Goal: Communication & Community: Answer question/provide support

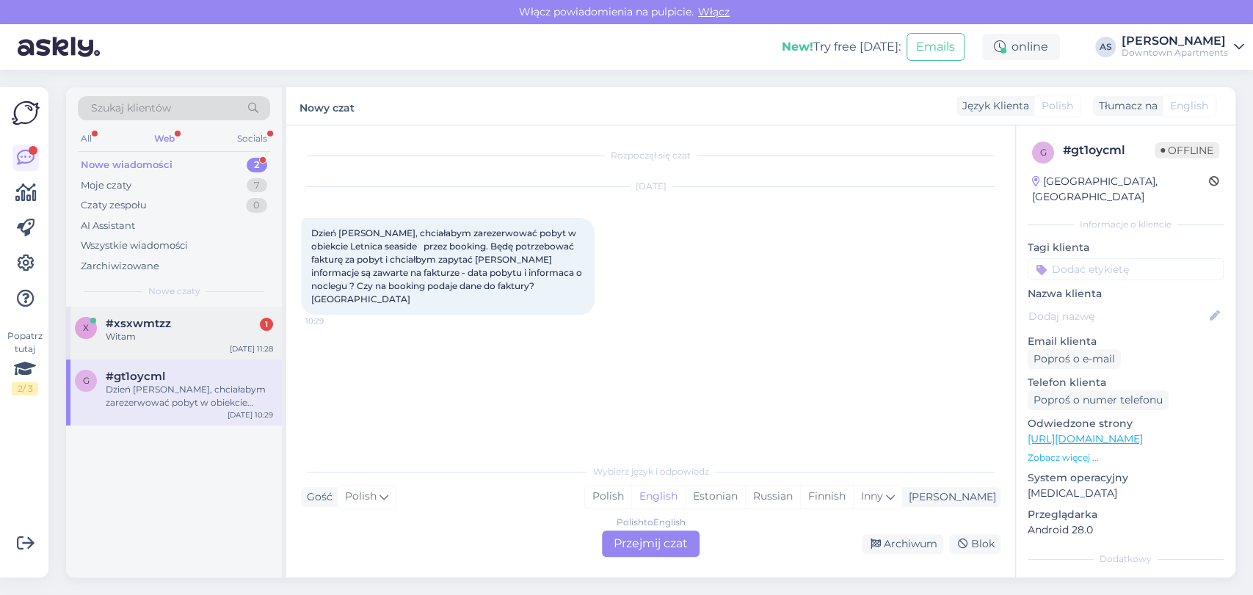
click at [182, 321] on div "#xsxwmtzz 1" at bounding box center [189, 323] width 167 height 13
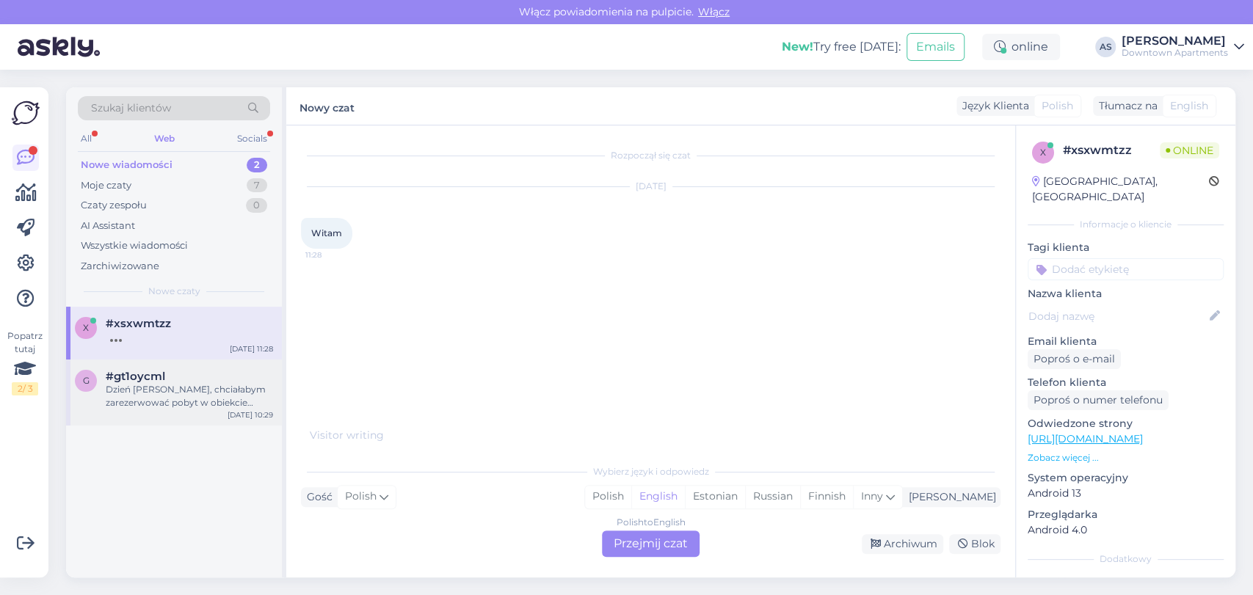
click at [191, 403] on div "Dzień [PERSON_NAME], chciałabym zarezerwować pobyt w obiekcie Letnica seaside p…" at bounding box center [189, 396] width 167 height 26
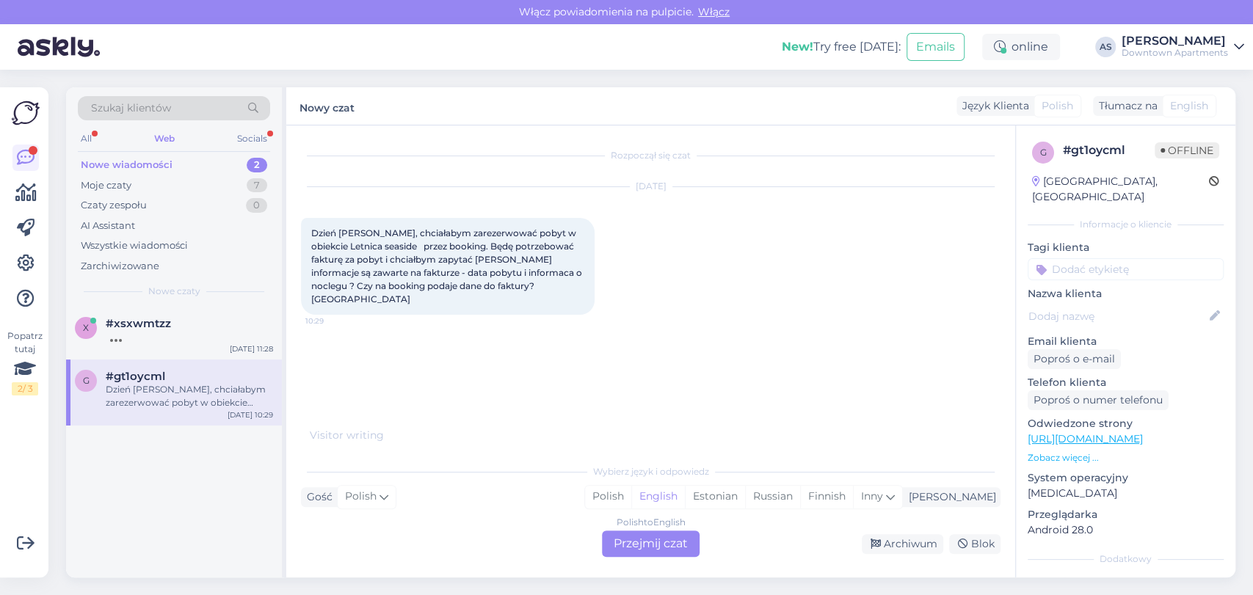
click at [634, 538] on div "Polish to English Przejmij czat" at bounding box center [651, 544] width 98 height 26
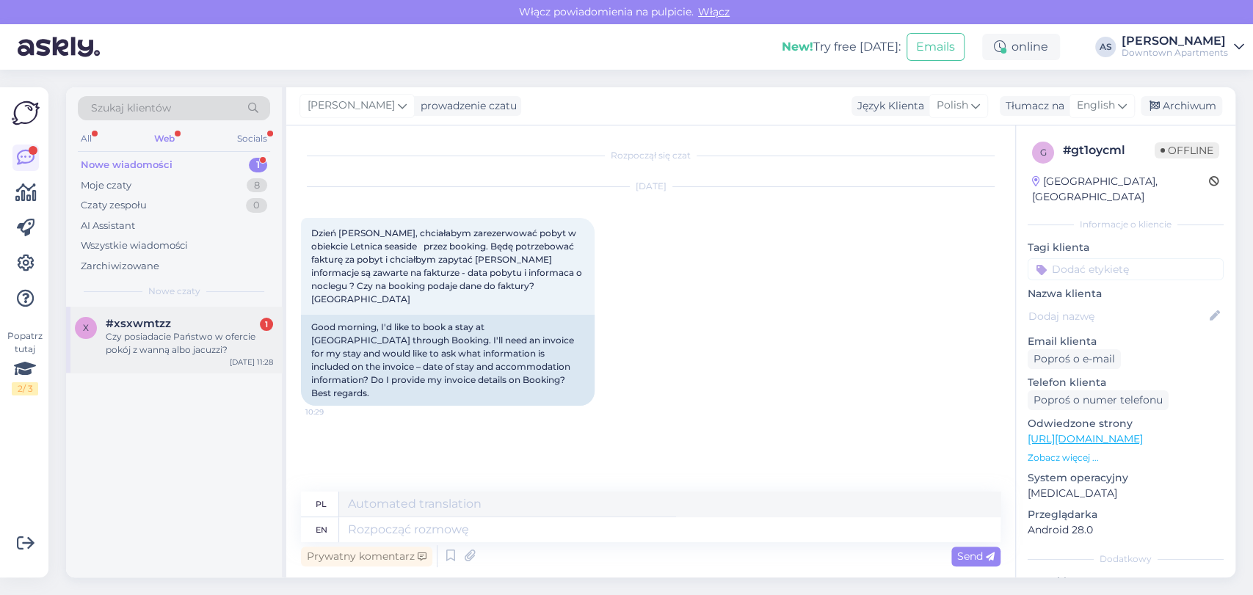
click at [218, 349] on div "Czy posiadacie Państwo w ofercie pokój z wanną albo jacuzzi?" at bounding box center [189, 343] width 167 height 26
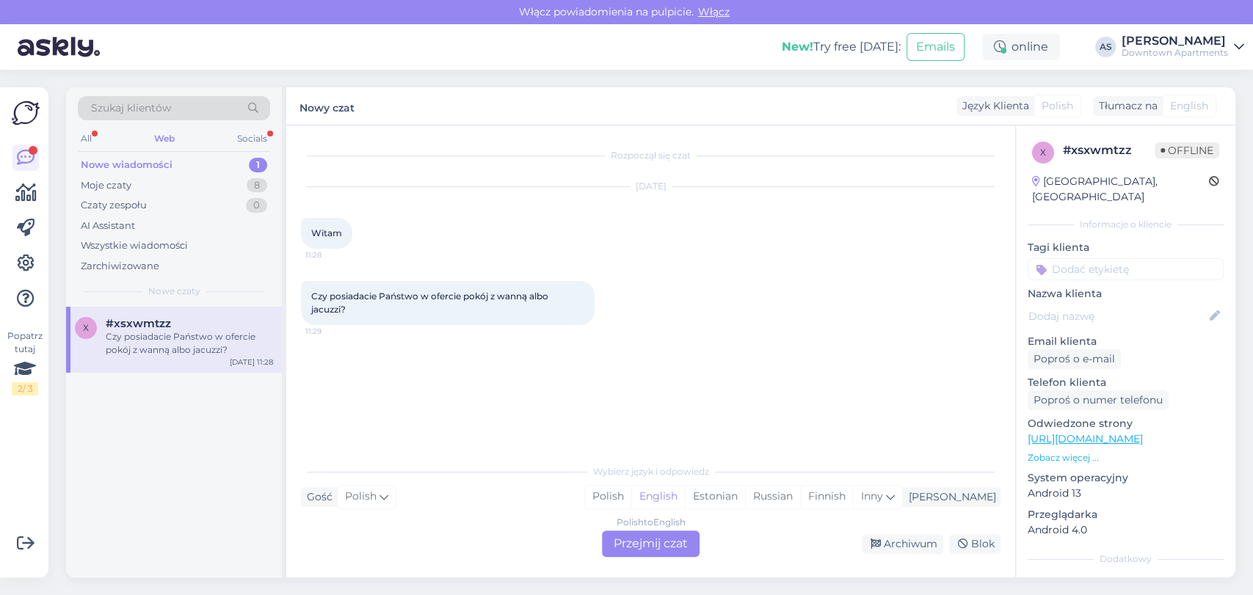
click at [675, 548] on div "Polish to English Przejmij czat" at bounding box center [651, 544] width 98 height 26
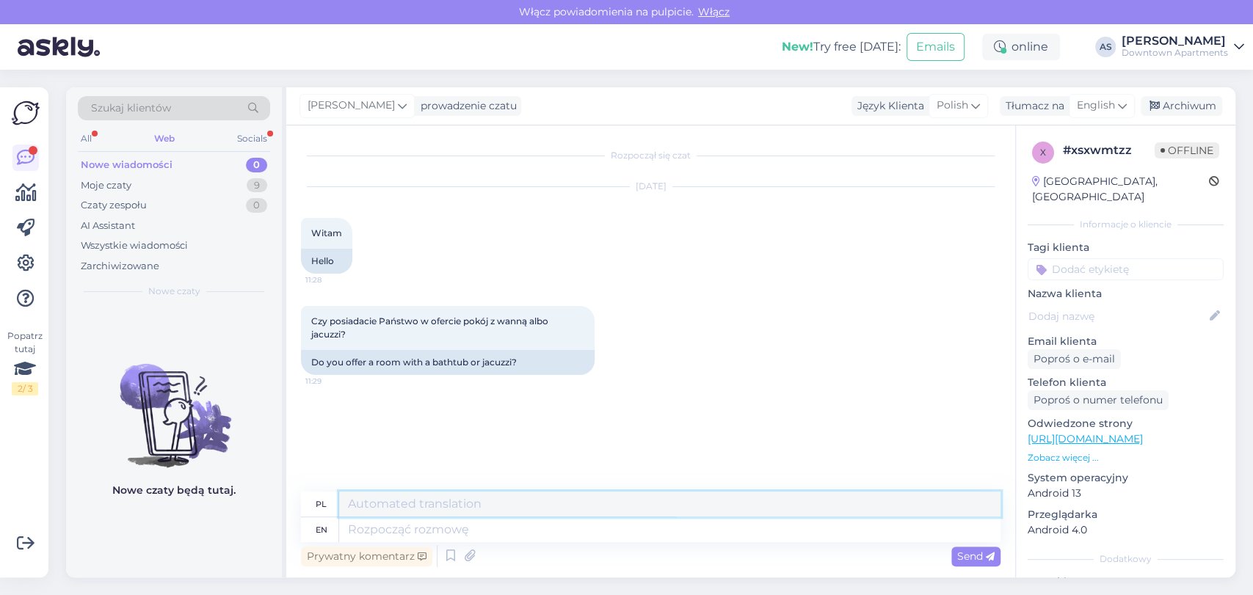
click at [576, 515] on textarea at bounding box center [670, 504] width 662 height 25
click at [1082, 101] on span "English" at bounding box center [1096, 106] width 38 height 16
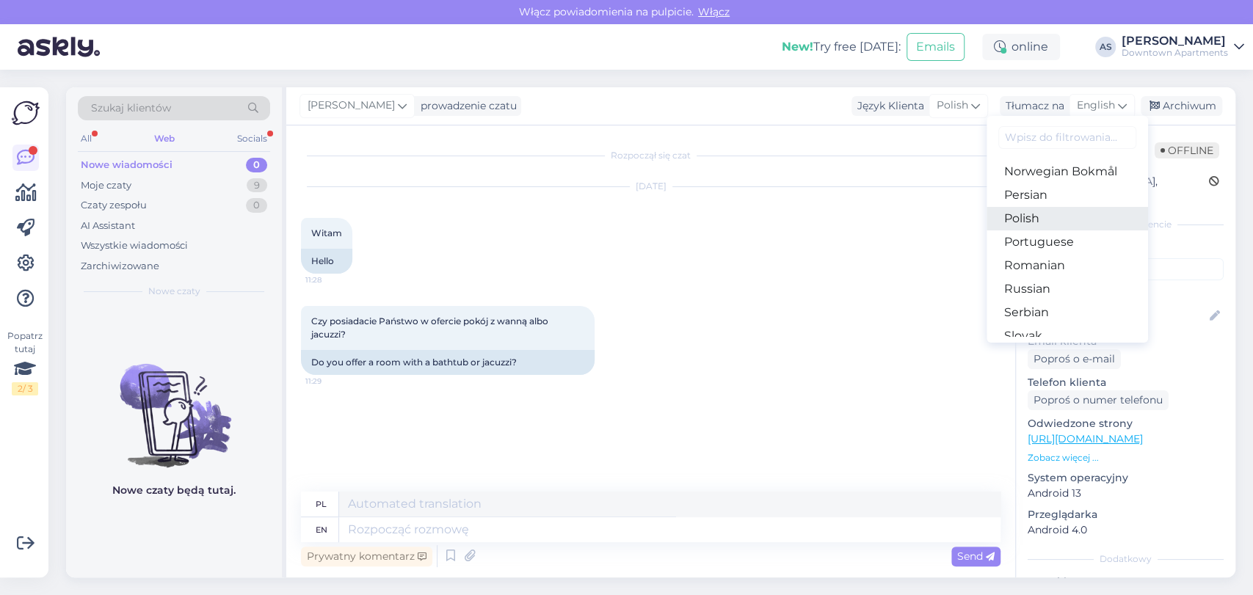
scroll to position [441, 0]
click at [1042, 239] on link "Polish" at bounding box center [1068, 247] width 162 height 23
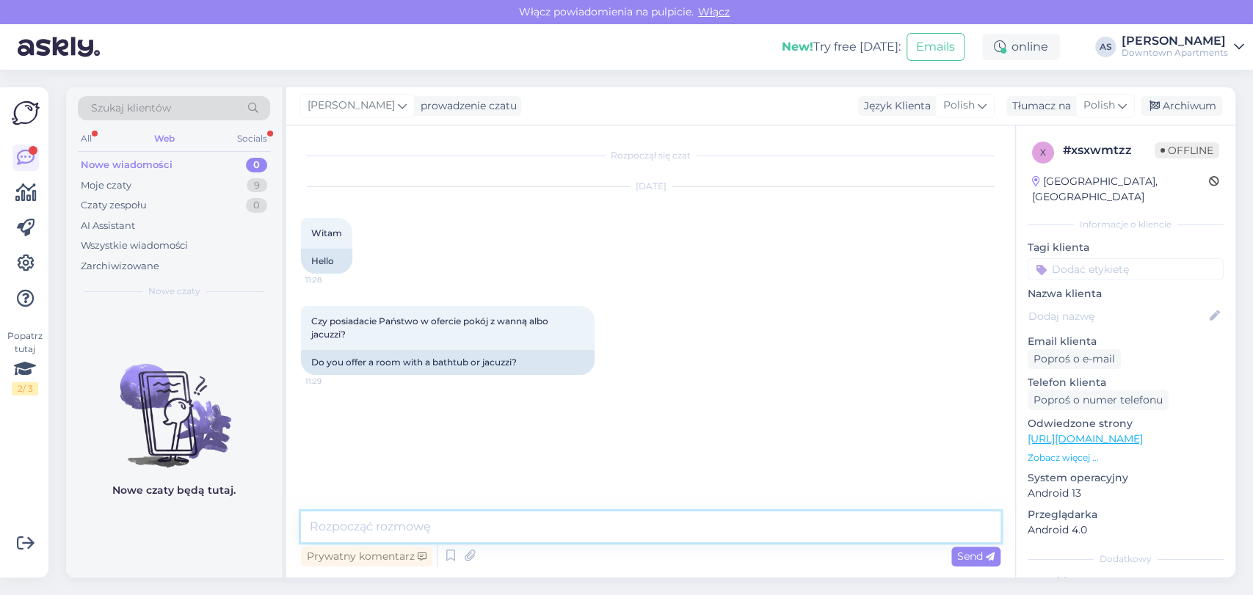
click at [713, 522] on textarea at bounding box center [651, 527] width 700 height 31
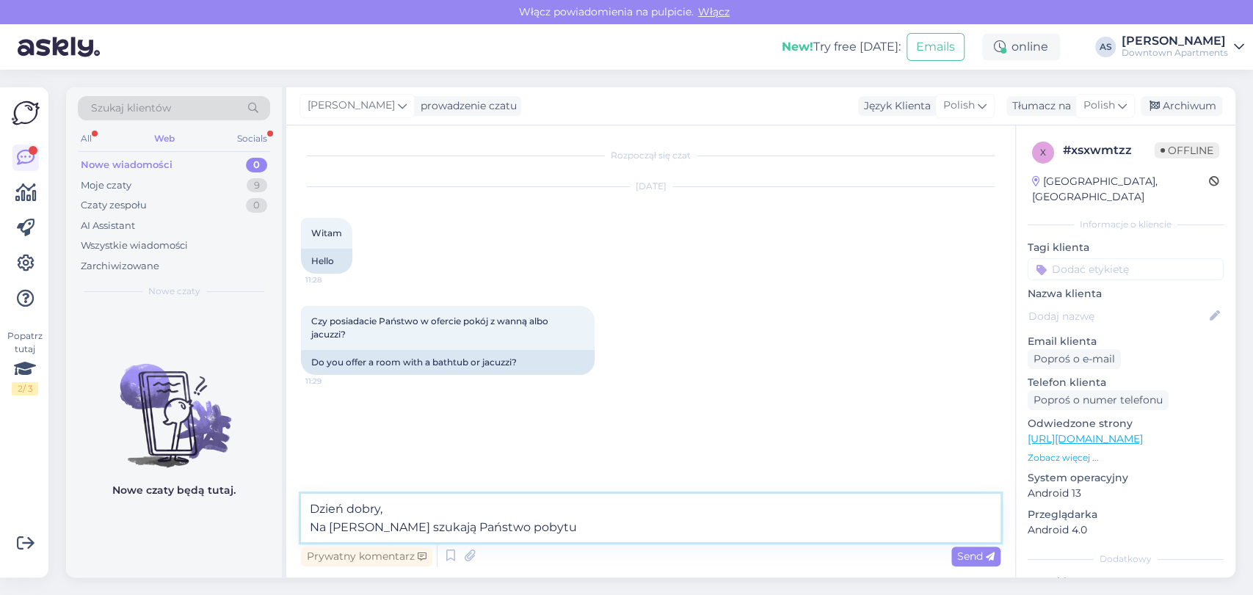
type textarea "Dzień dobry, Na [PERSON_NAME] szukają Państwo pobytu?"
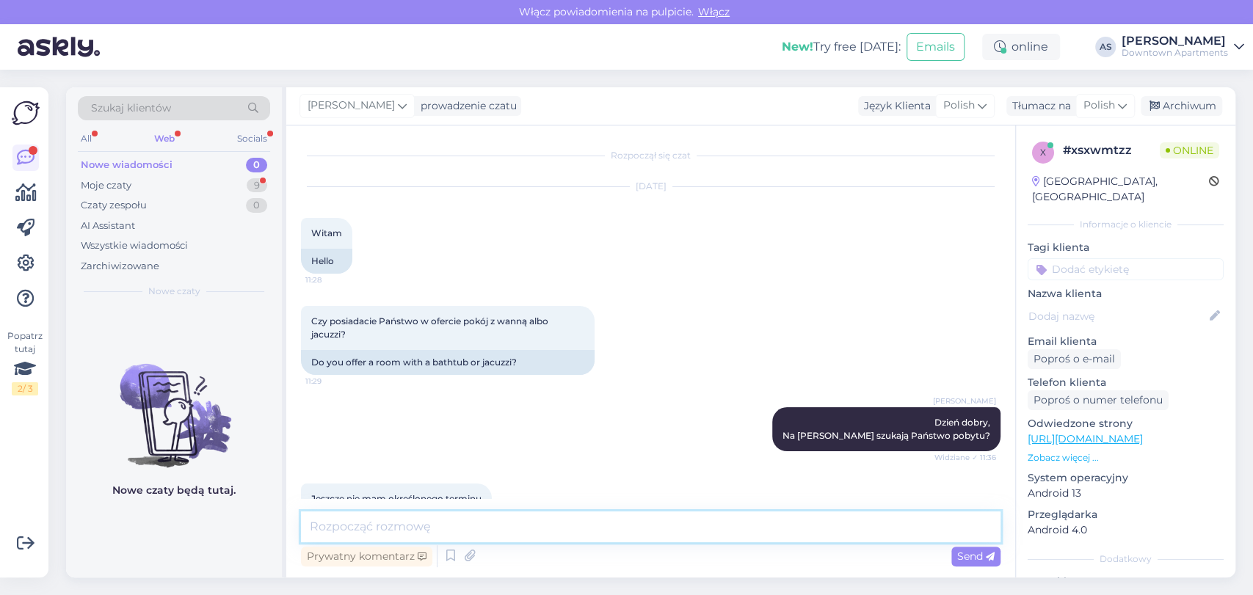
scroll to position [32, 0]
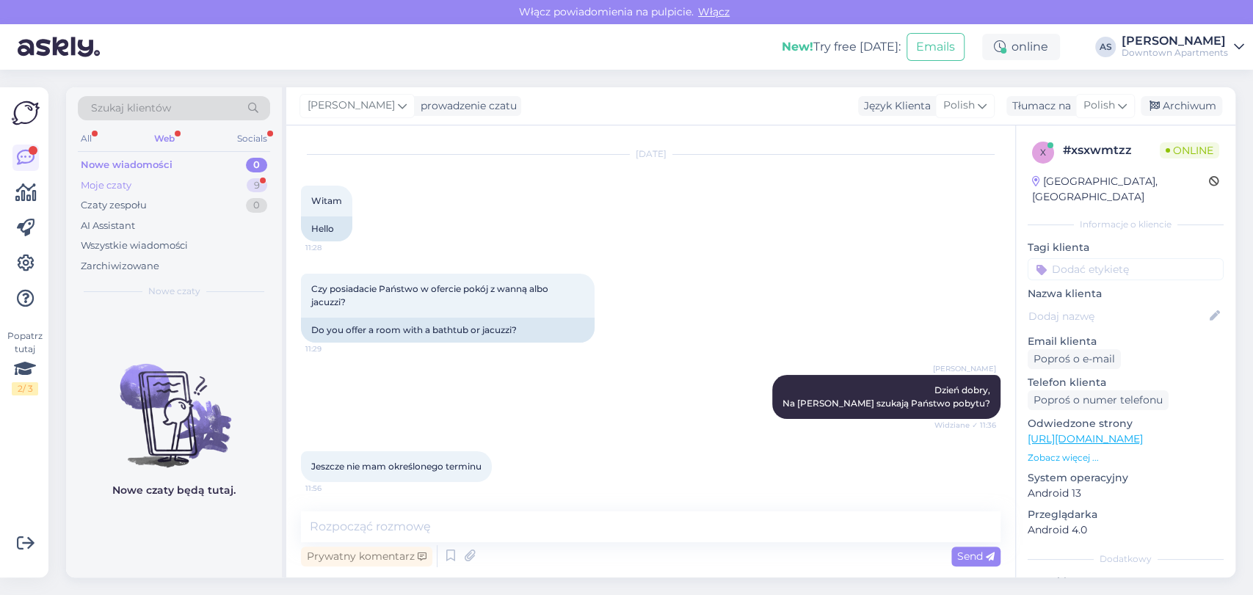
click at [239, 186] on div "Moje czaty 9" at bounding box center [174, 185] width 192 height 21
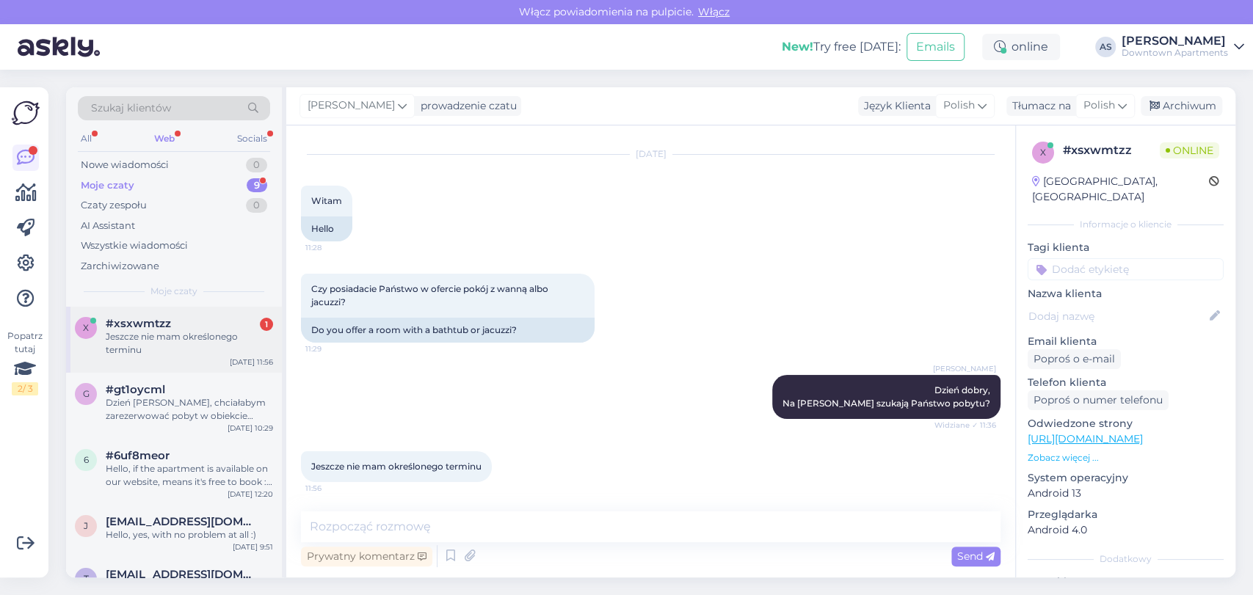
click at [155, 324] on span "#xsxwmtzz" at bounding box center [138, 323] width 65 height 13
click at [244, 146] on div "Socials" at bounding box center [252, 138] width 36 height 19
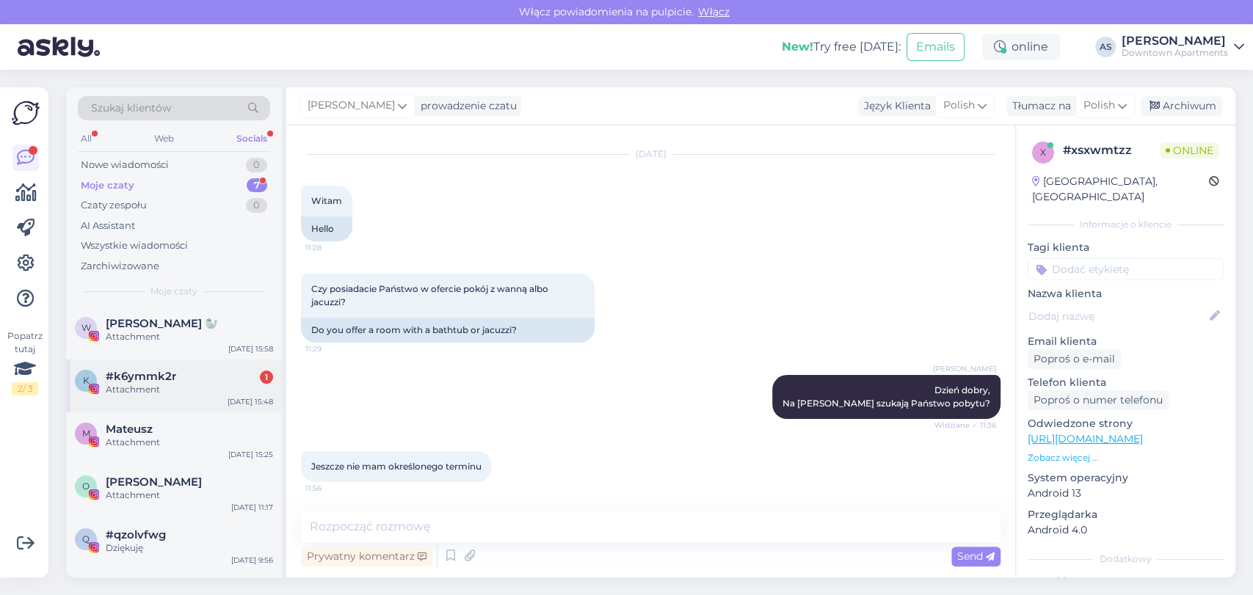
click at [167, 379] on span "#k6ymmk2r" at bounding box center [141, 376] width 70 height 13
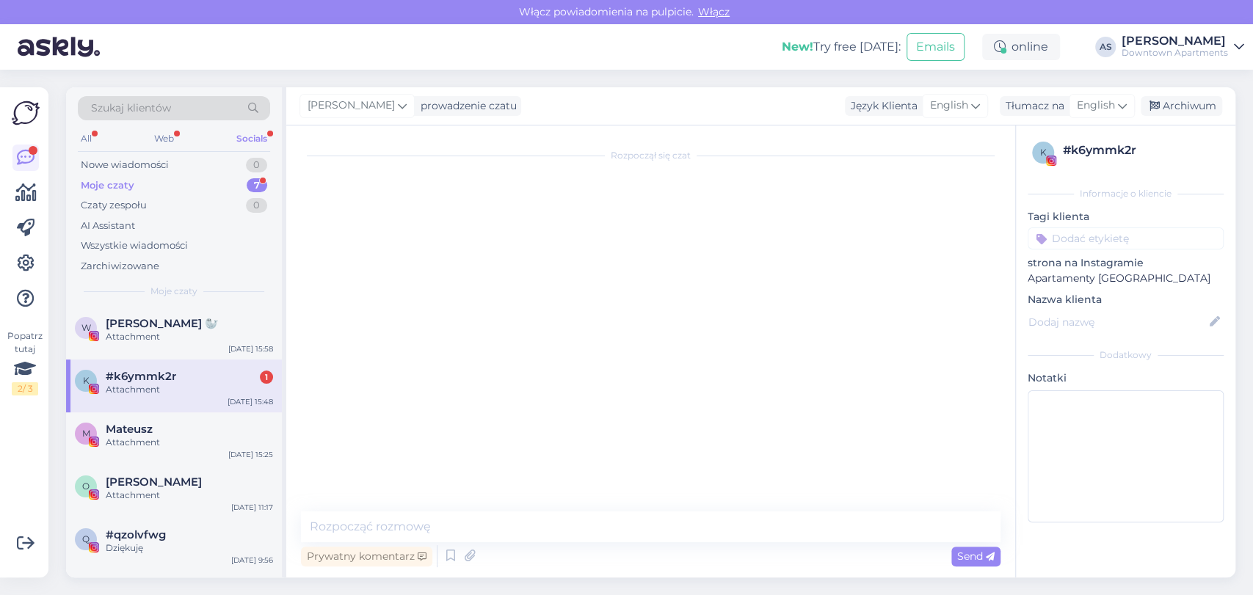
click at [186, 383] on div "#k6ymmk2r 1 Attachment" at bounding box center [189, 383] width 167 height 26
click at [208, 161] on div "Nowe wiadomości 0" at bounding box center [174, 165] width 192 height 21
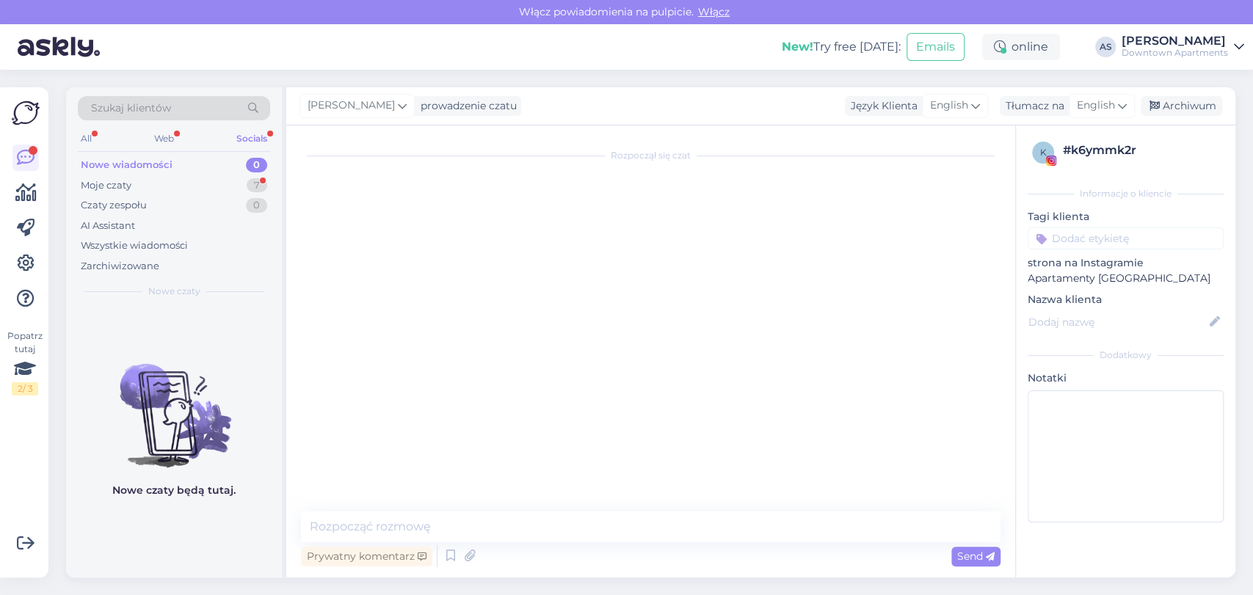
click at [209, 173] on div "Nowe wiadomości 0" at bounding box center [174, 165] width 192 height 21
click at [83, 156] on div "Nowe wiadomości 0" at bounding box center [174, 165] width 192 height 21
click at [80, 132] on div "All" at bounding box center [86, 138] width 17 height 19
click at [169, 189] on div "Moje czaty 16" at bounding box center [174, 185] width 192 height 21
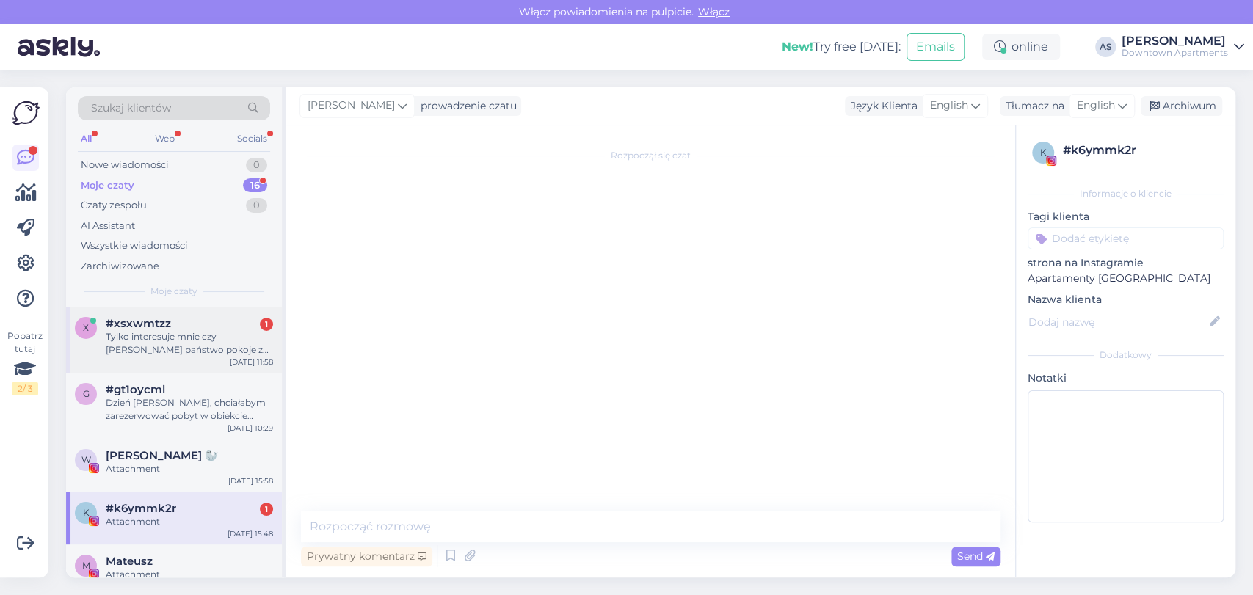
click at [156, 349] on div "Tylko interesuje mnie czy [PERSON_NAME] państwo pokoje z jacuzzi albo wanną z h…" at bounding box center [189, 343] width 167 height 26
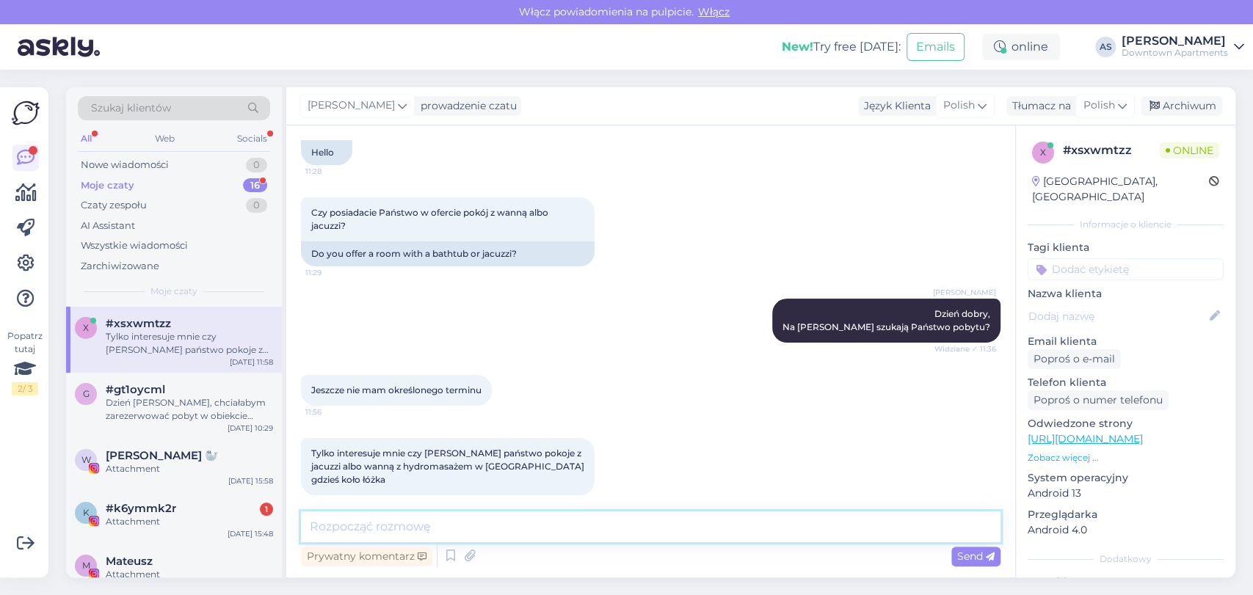
click at [634, 536] on textarea at bounding box center [651, 527] width 700 height 31
type textarea "Tak, posiadamy takie apartamenty."
click at [957, 548] on div "Send" at bounding box center [976, 557] width 49 height 20
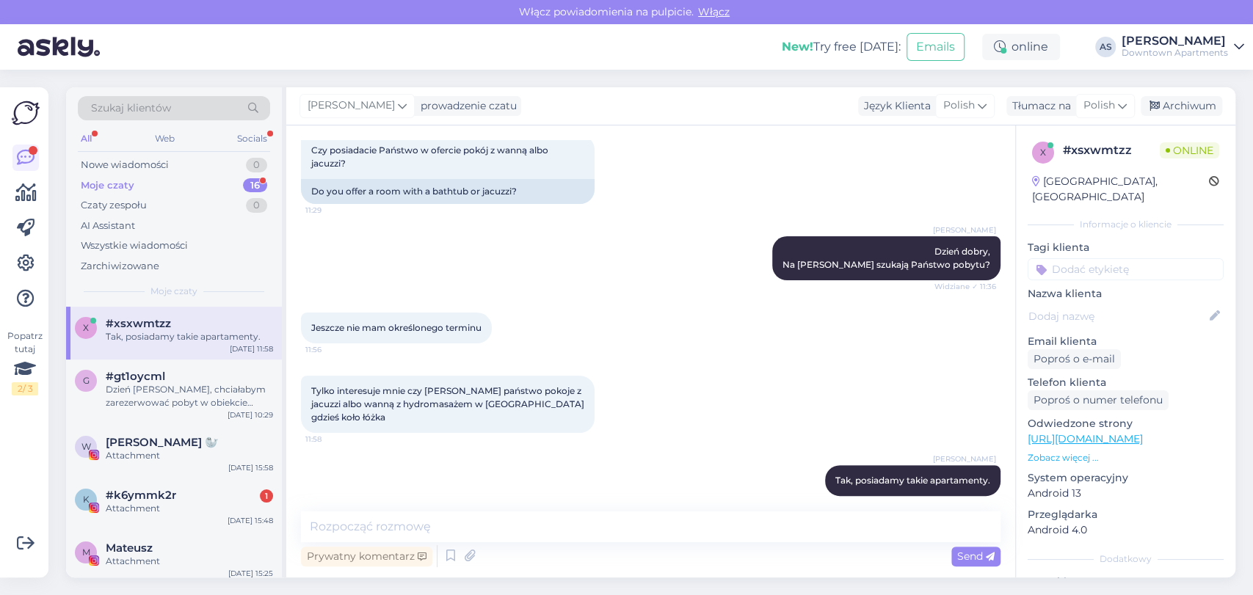
click at [725, 68] on div "New! Try free [DATE]: Emails online AS [PERSON_NAME] Downtown Apartments" at bounding box center [626, 47] width 1253 height 46
